Goal: Information Seeking & Learning: Learn about a topic

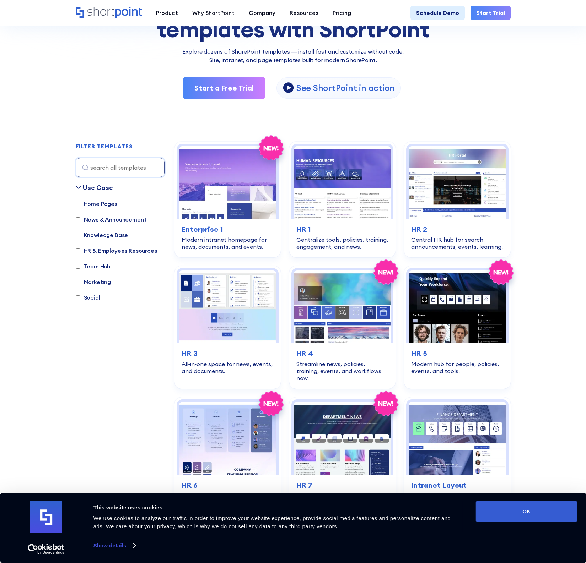
scroll to position [107, 0]
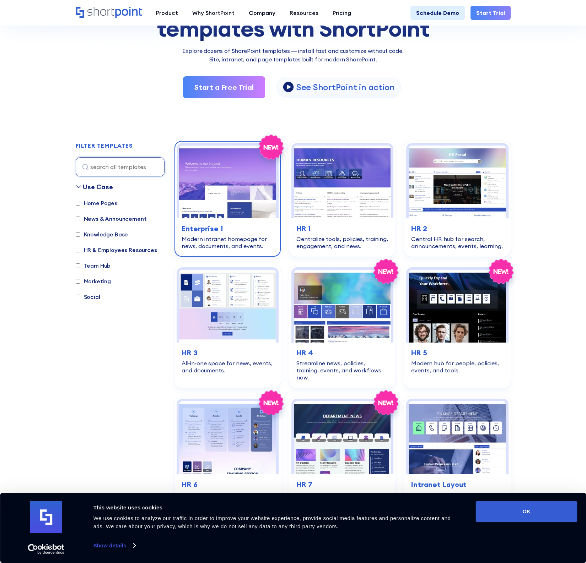
click at [205, 227] on h3 "Enterprise 1" at bounding box center [227, 228] width 92 height 11
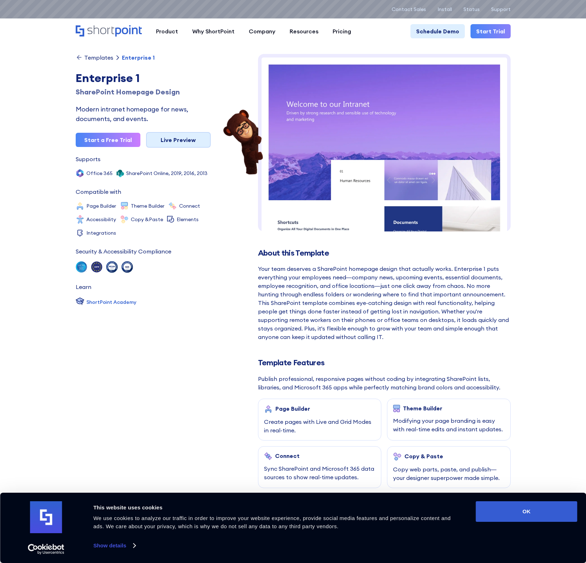
click at [186, 141] on link "Live Preview" at bounding box center [178, 140] width 65 height 16
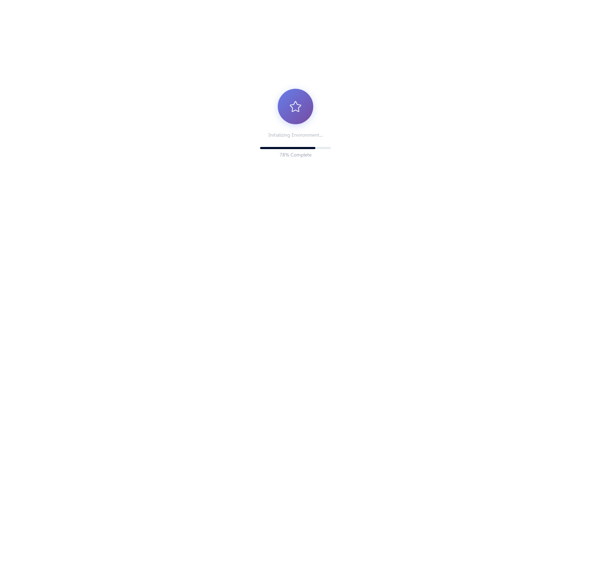
scroll to position [5, 5]
